Goal: Task Accomplishment & Management: Manage account settings

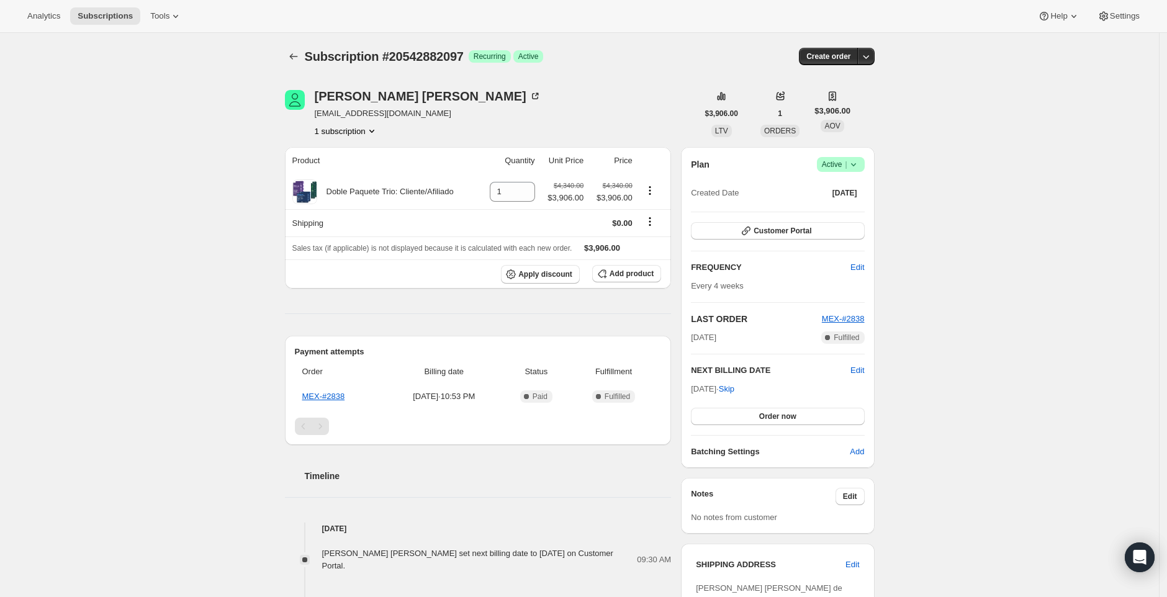
click at [859, 164] on icon at bounding box center [853, 164] width 12 height 12
click at [843, 214] on span "Cancel subscription" at bounding box center [840, 210] width 70 height 12
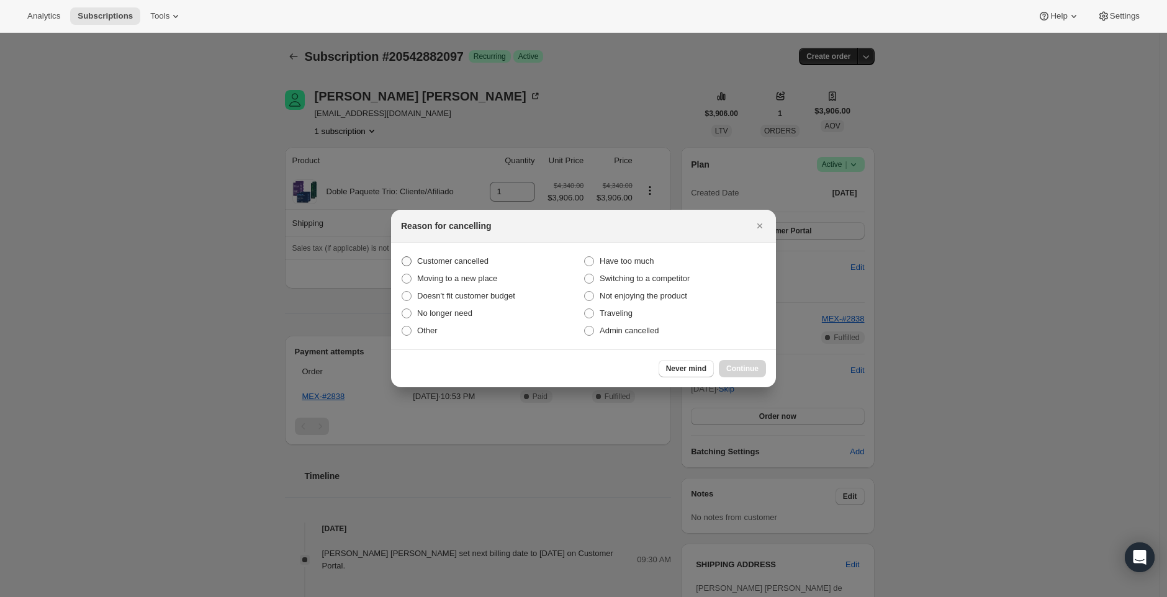
click at [429, 264] on span "Customer cancelled" at bounding box center [452, 260] width 71 height 9
click at [402, 257] on input "Customer cancelled" at bounding box center [401, 256] width 1 height 1
radio input "true"
click at [733, 365] on span "Continue" at bounding box center [742, 369] width 32 height 10
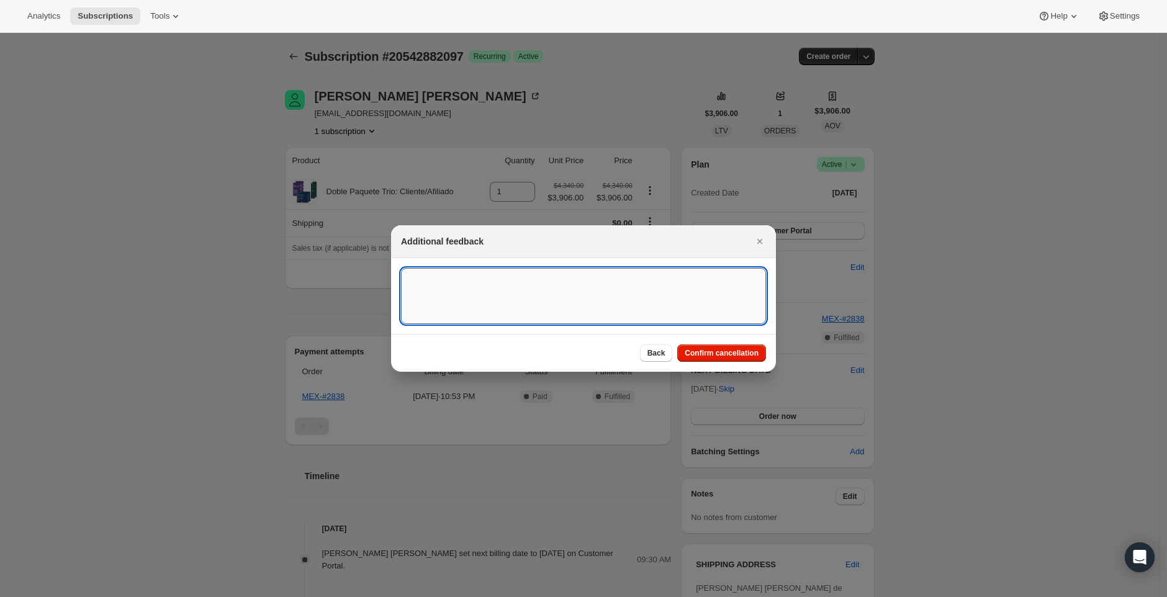
click at [439, 323] on textarea ":rbk:" at bounding box center [583, 296] width 365 height 56
click at [488, 283] on textarea "Customer Request vís CS" at bounding box center [583, 296] width 365 height 56
type textarea "Customer Request via CS"
click at [723, 351] on span "Confirm cancellation" at bounding box center [721, 353] width 74 height 10
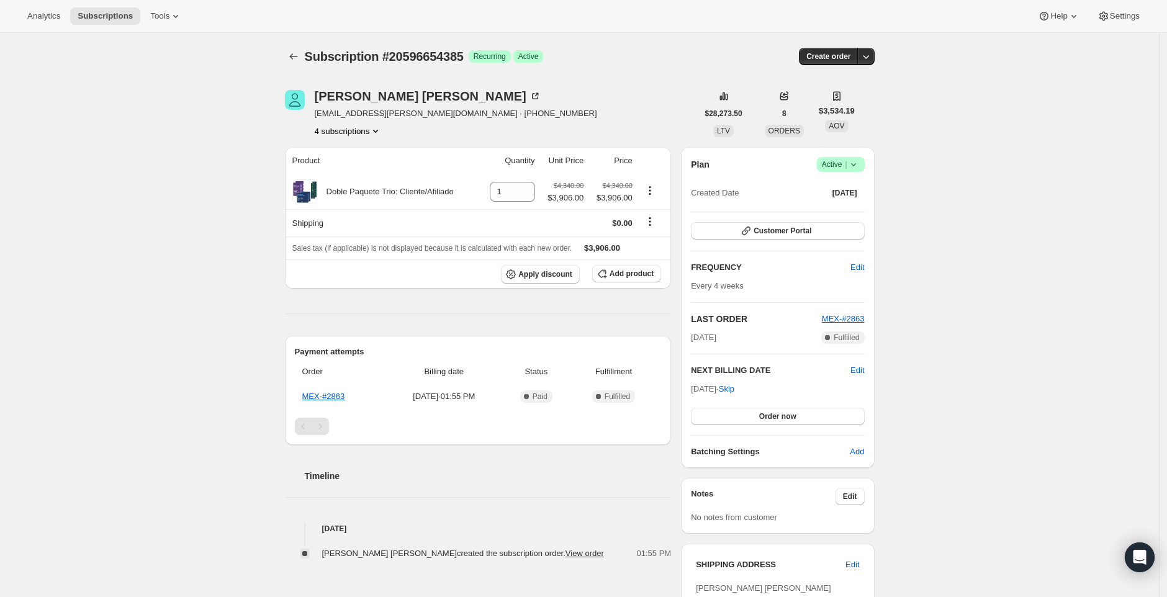
click at [860, 157] on span "Success Active |" at bounding box center [841, 164] width 48 height 15
click at [835, 208] on span "Cancel subscription" at bounding box center [840, 209] width 70 height 9
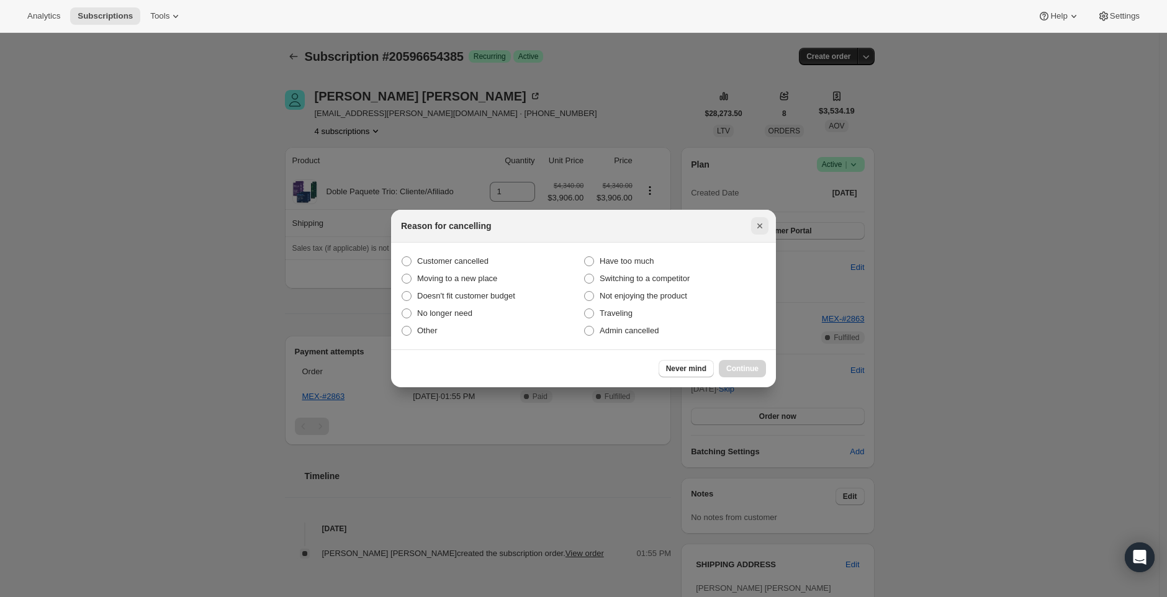
click at [755, 226] on icon "Close" at bounding box center [759, 226] width 12 height 12
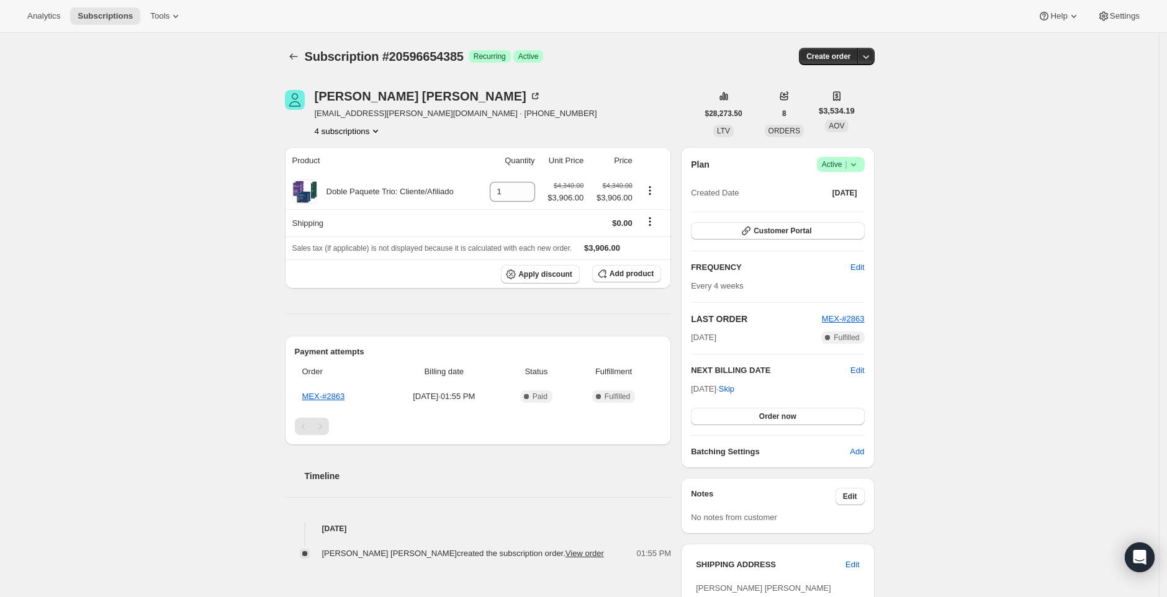
click at [351, 127] on button "4 subscriptions" at bounding box center [349, 131] width 68 height 12
click at [349, 158] on span "16065888561" at bounding box center [332, 154] width 50 height 9
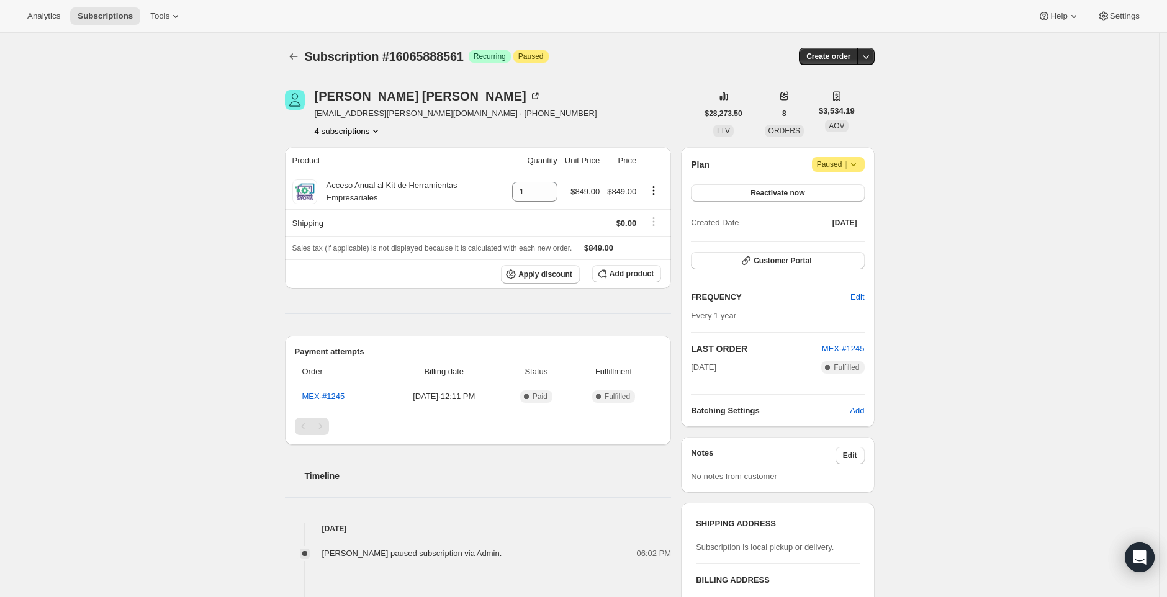
click at [379, 133] on icon "Product actions" at bounding box center [375, 131] width 12 height 12
click at [349, 172] on span "17297670449" at bounding box center [332, 175] width 50 height 9
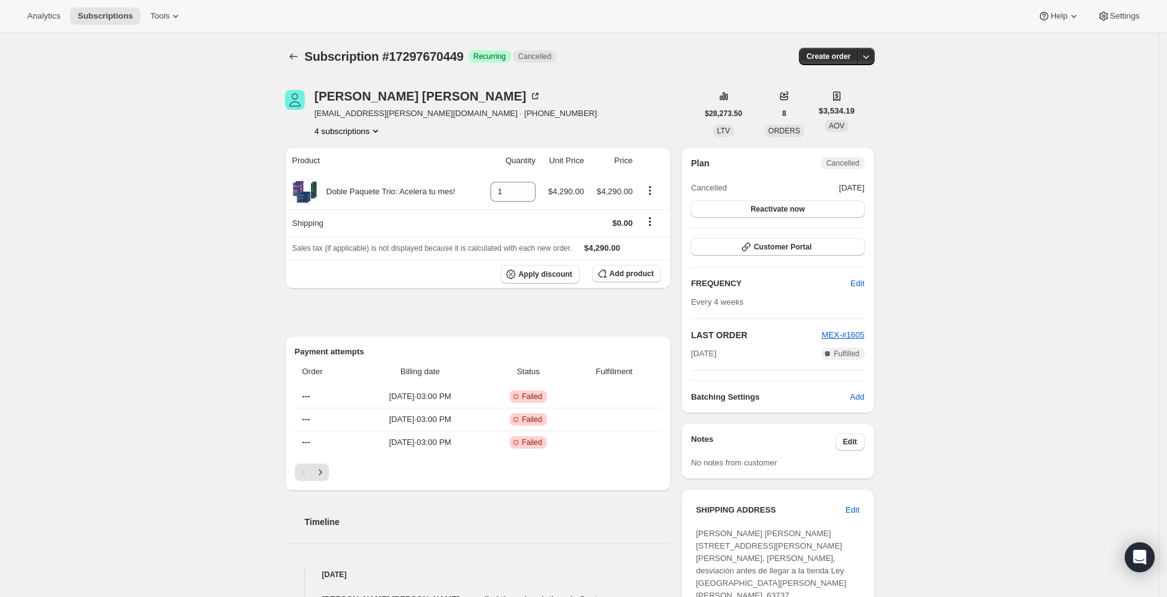
click at [375, 129] on button "4 subscriptions" at bounding box center [349, 131] width 68 height 12
click at [415, 134] on div "4 subscriptions" at bounding box center [456, 131] width 282 height 12
click at [371, 127] on button "4 subscriptions" at bounding box center [349, 131] width 68 height 12
click at [354, 150] on span "16065888561" at bounding box center [333, 154] width 50 height 9
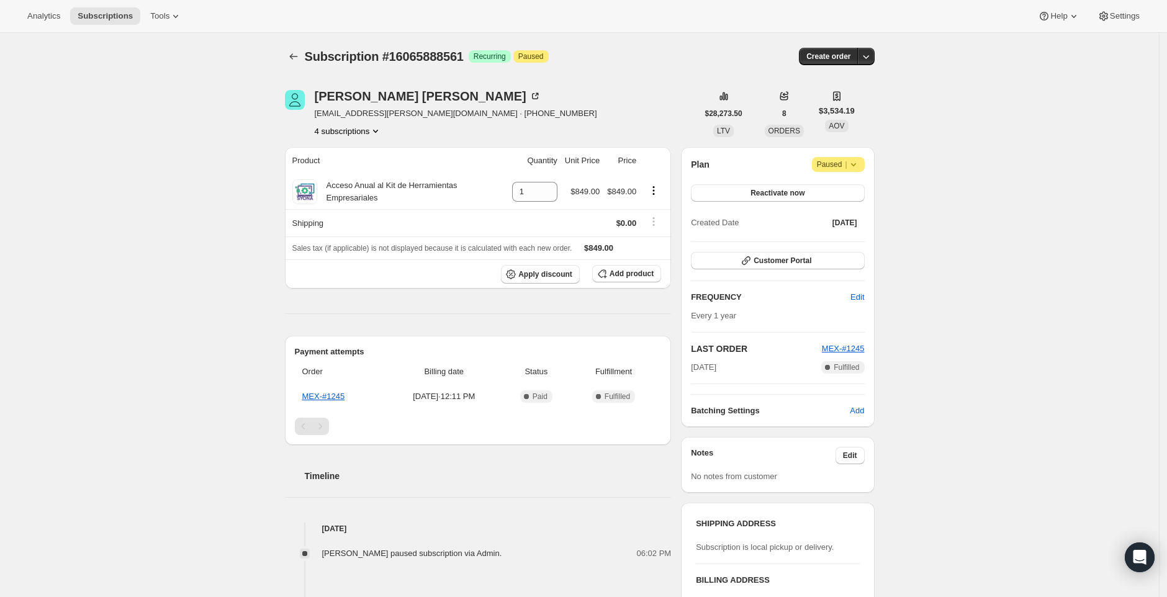
click at [369, 129] on button "4 subscriptions" at bounding box center [349, 131] width 68 height 12
click at [341, 181] on span "17297670449" at bounding box center [350, 175] width 86 height 12
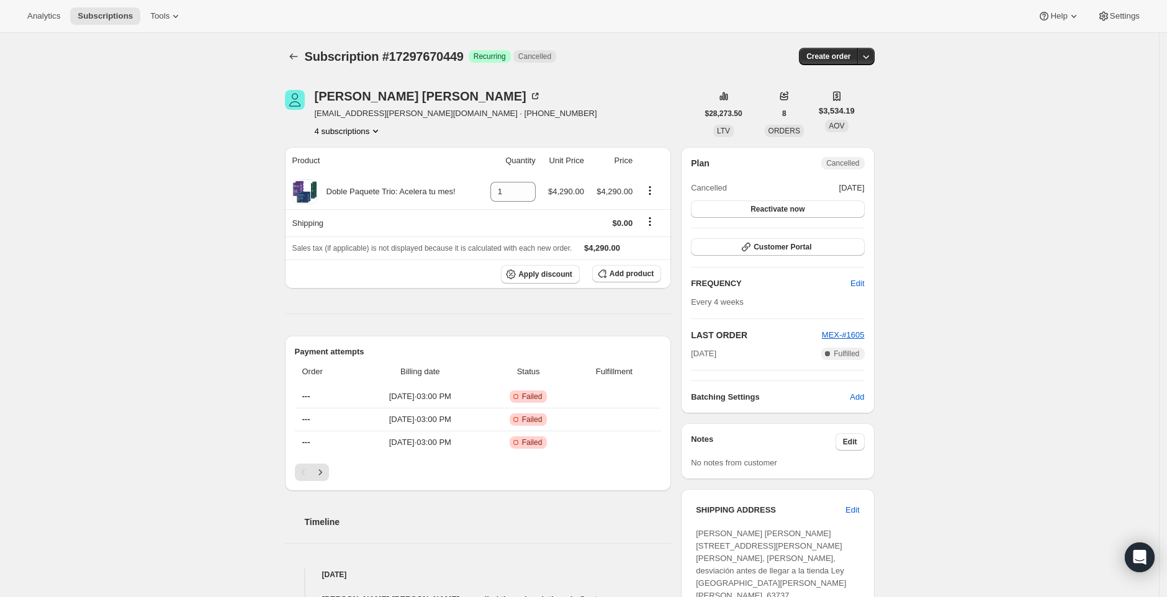
click at [373, 130] on button "4 subscriptions" at bounding box center [349, 131] width 68 height 12
click at [348, 192] on span "19729547569" at bounding box center [333, 196] width 50 height 9
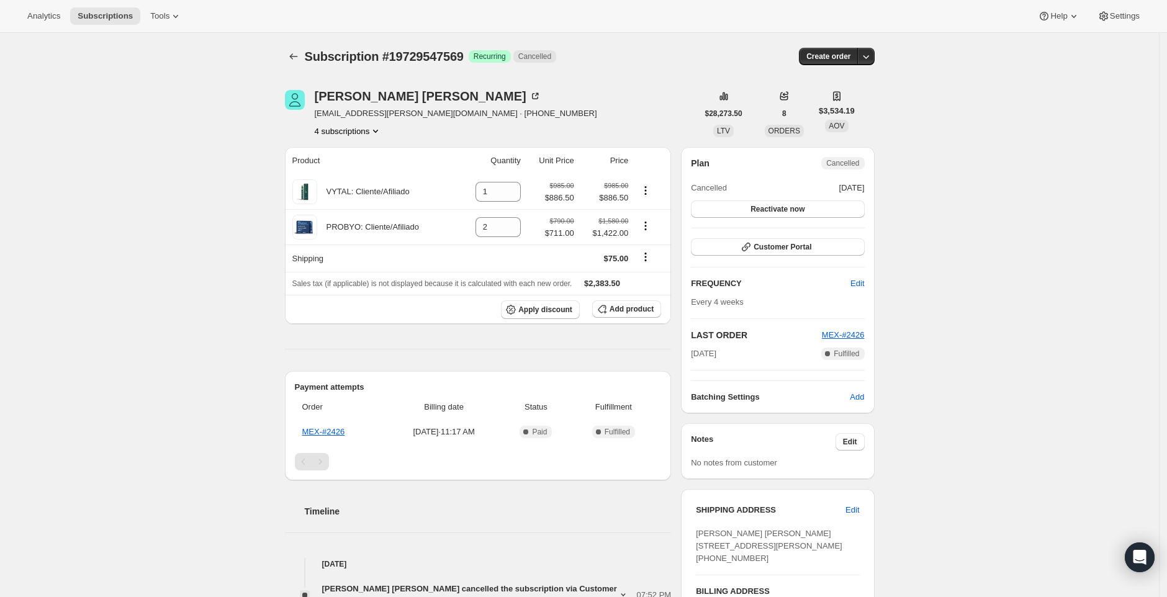
click at [375, 137] on div "Martha Ofelia Flores Langarica marthaof.flores@hotmail.com · +523221821706 4 su…" at bounding box center [574, 475] width 599 height 810
click at [375, 133] on button "4 subscriptions" at bounding box center [349, 131] width 68 height 12
click at [349, 215] on span "20596654385" at bounding box center [333, 217] width 50 height 9
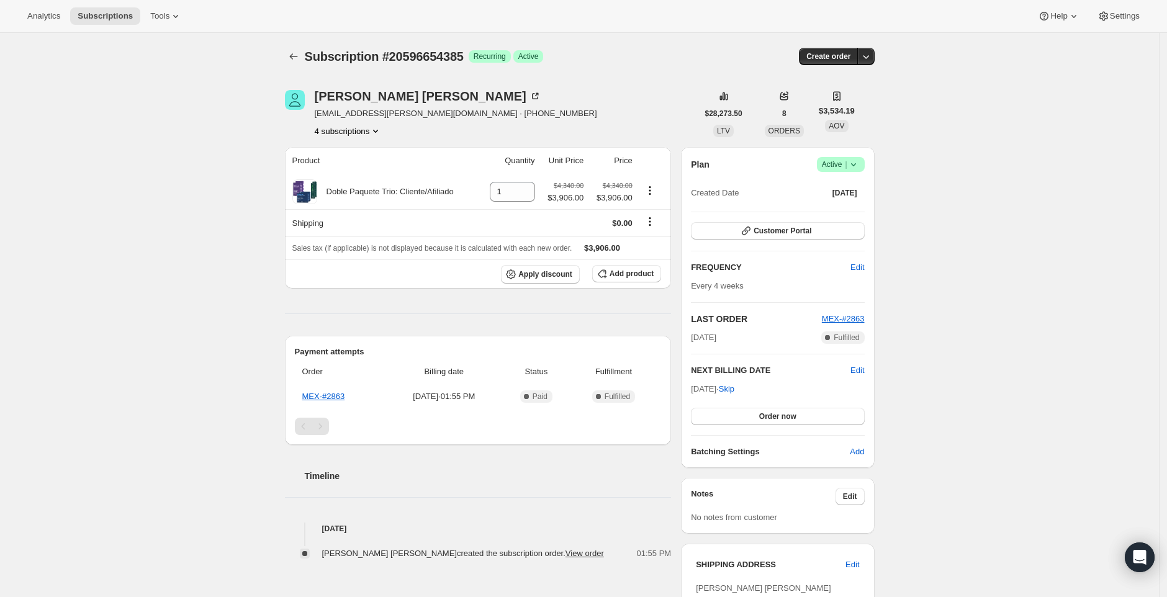
click at [854, 168] on icon at bounding box center [853, 164] width 12 height 12
click at [843, 212] on span "Cancel subscription" at bounding box center [840, 209] width 70 height 9
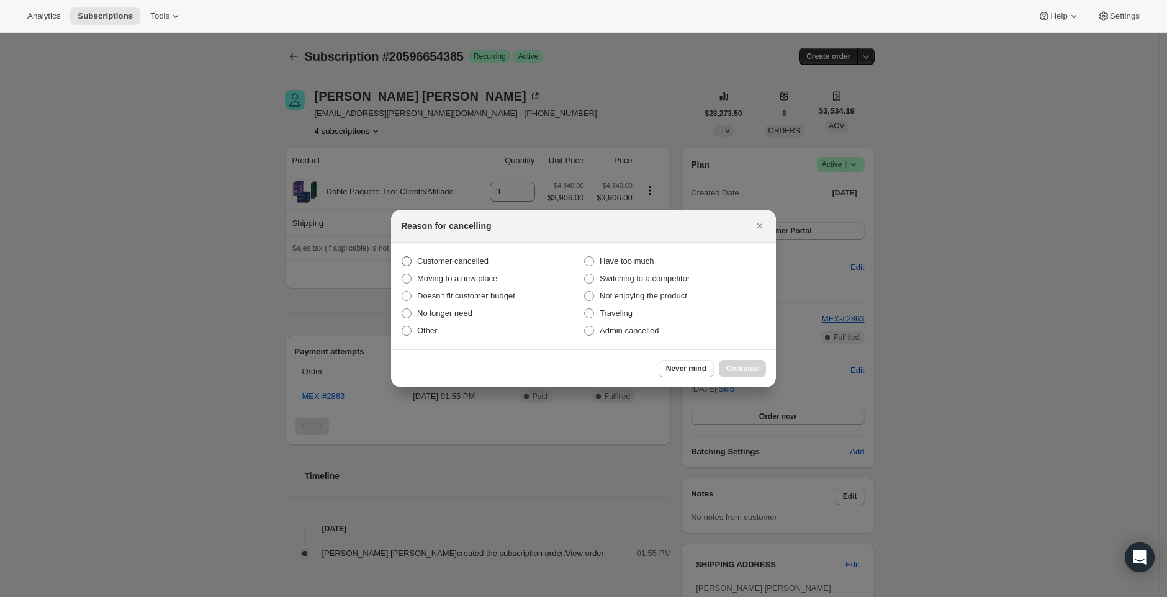
click at [455, 259] on span "Customer cancelled" at bounding box center [452, 260] width 71 height 9
click at [402, 257] on input "Customer cancelled" at bounding box center [401, 256] width 1 height 1
radio input "true"
click at [740, 370] on span "Continue" at bounding box center [742, 369] width 32 height 10
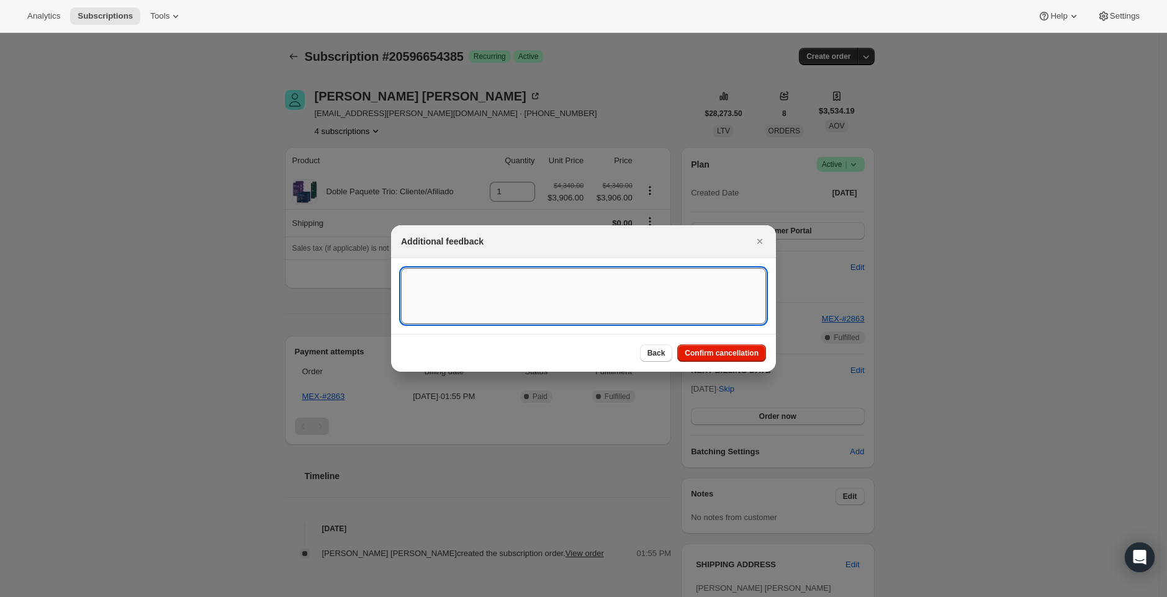
click at [490, 290] on textarea ":ror:" at bounding box center [583, 296] width 365 height 56
type textarea "C"
type textarea "Requested via CS"
click at [735, 349] on span "Confirm cancellation" at bounding box center [721, 353] width 74 height 10
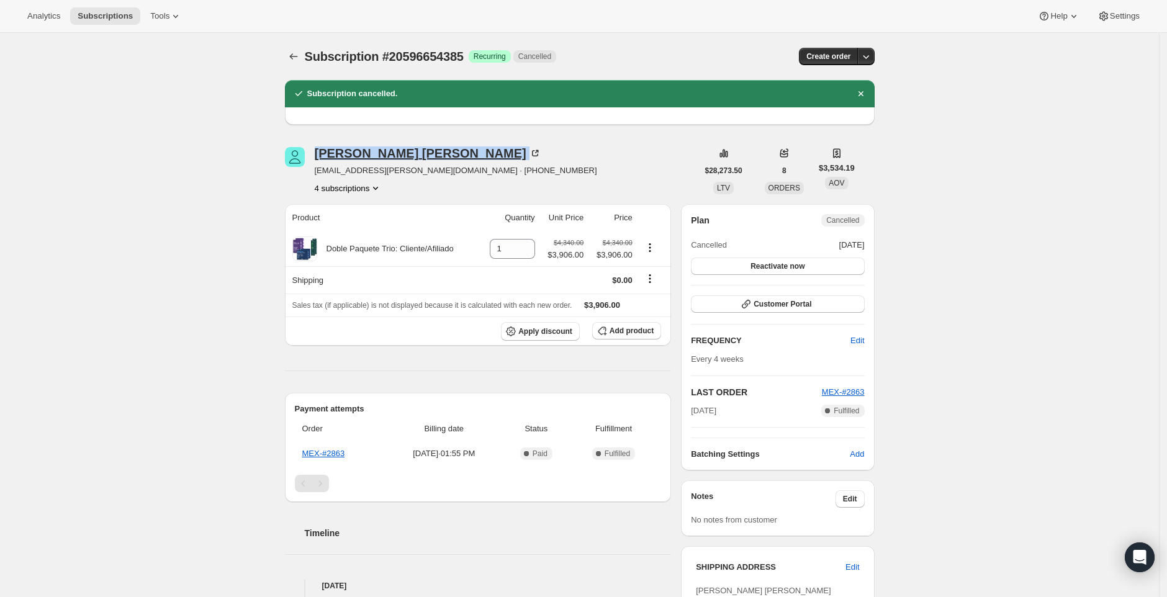
drag, startPoint x: 496, startPoint y: 155, endPoint x: 318, endPoint y: 151, distance: 178.1
click at [318, 151] on div "Martha Ofelia Flores Langarica" at bounding box center [428, 153] width 226 height 12
click at [413, 188] on div "4 subscriptions" at bounding box center [456, 188] width 282 height 12
drag, startPoint x: 481, startPoint y: 59, endPoint x: 387, endPoint y: 58, distance: 93.7
click at [387, 58] on div "Subscription #20596654385 Success Recurring Cancelled" at bounding box center [487, 56] width 365 height 17
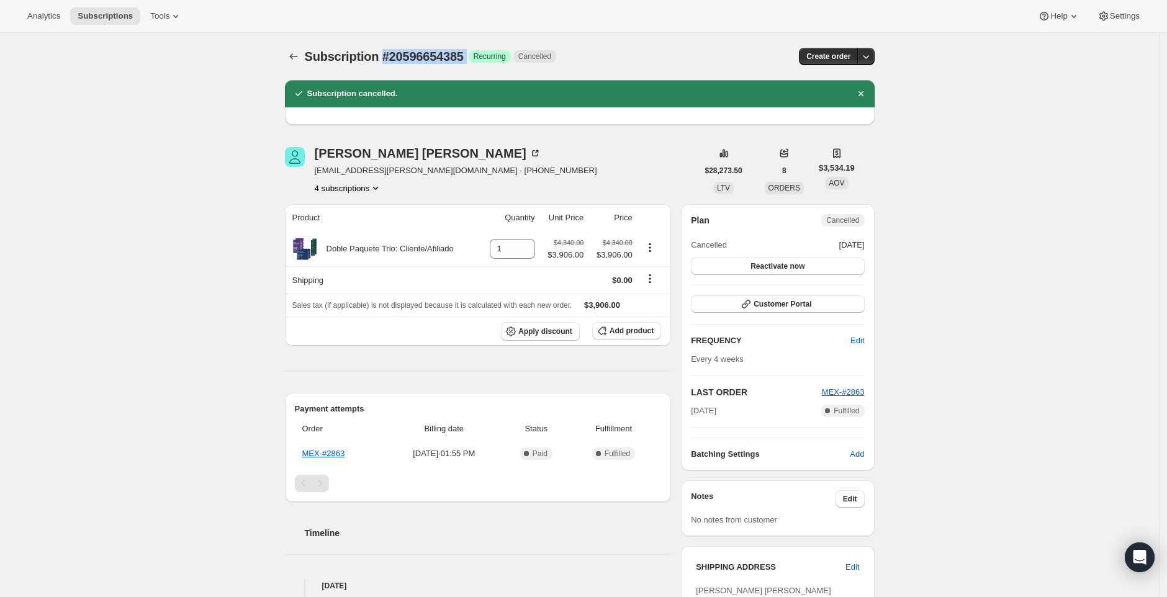
copy div "#20596654385 Success"
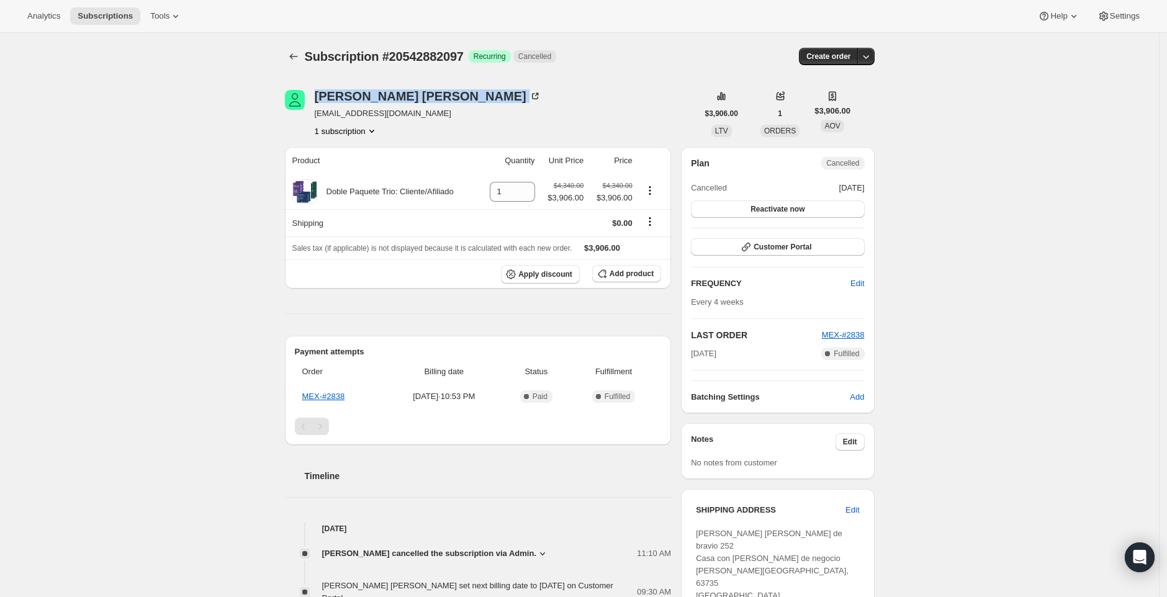
drag, startPoint x: 440, startPoint y: 99, endPoint x: 316, endPoint y: 97, distance: 124.1
click at [316, 97] on div "Valeria García García valegarciag@gmail.com 1 subscription" at bounding box center [491, 113] width 413 height 47
copy div "Valeria García García"
drag, startPoint x: 482, startPoint y: 55, endPoint x: 386, endPoint y: 56, distance: 95.6
click at [386, 56] on div "Subscription #20542882097 Success Recurring Cancelled" at bounding box center [487, 56] width 365 height 17
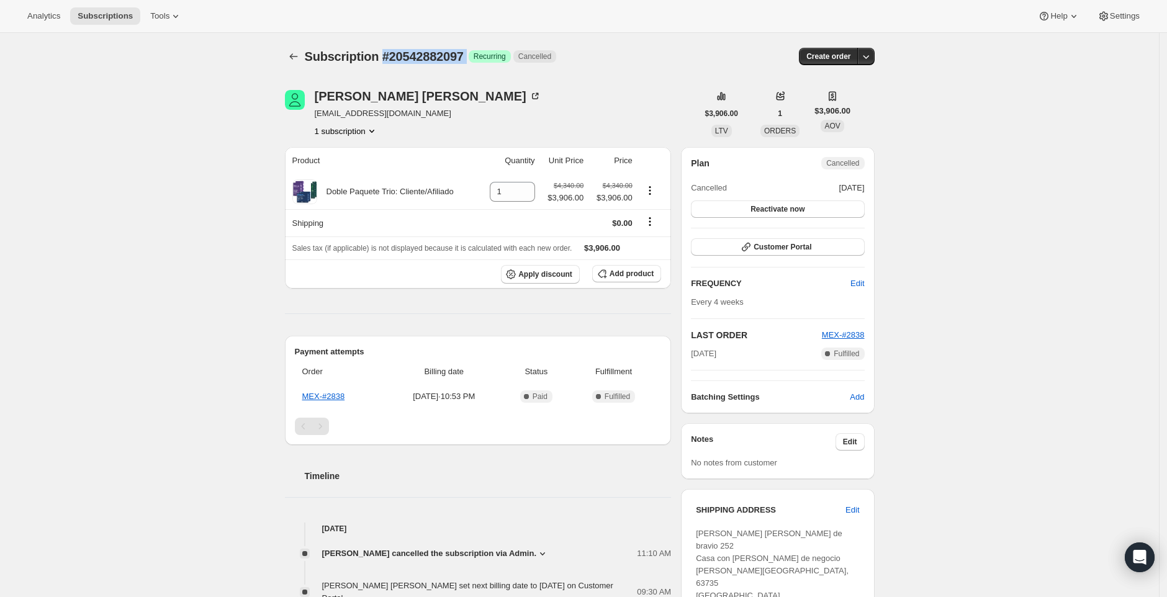
copy div "#20542882097 Success"
